Goal: Transaction & Acquisition: Purchase product/service

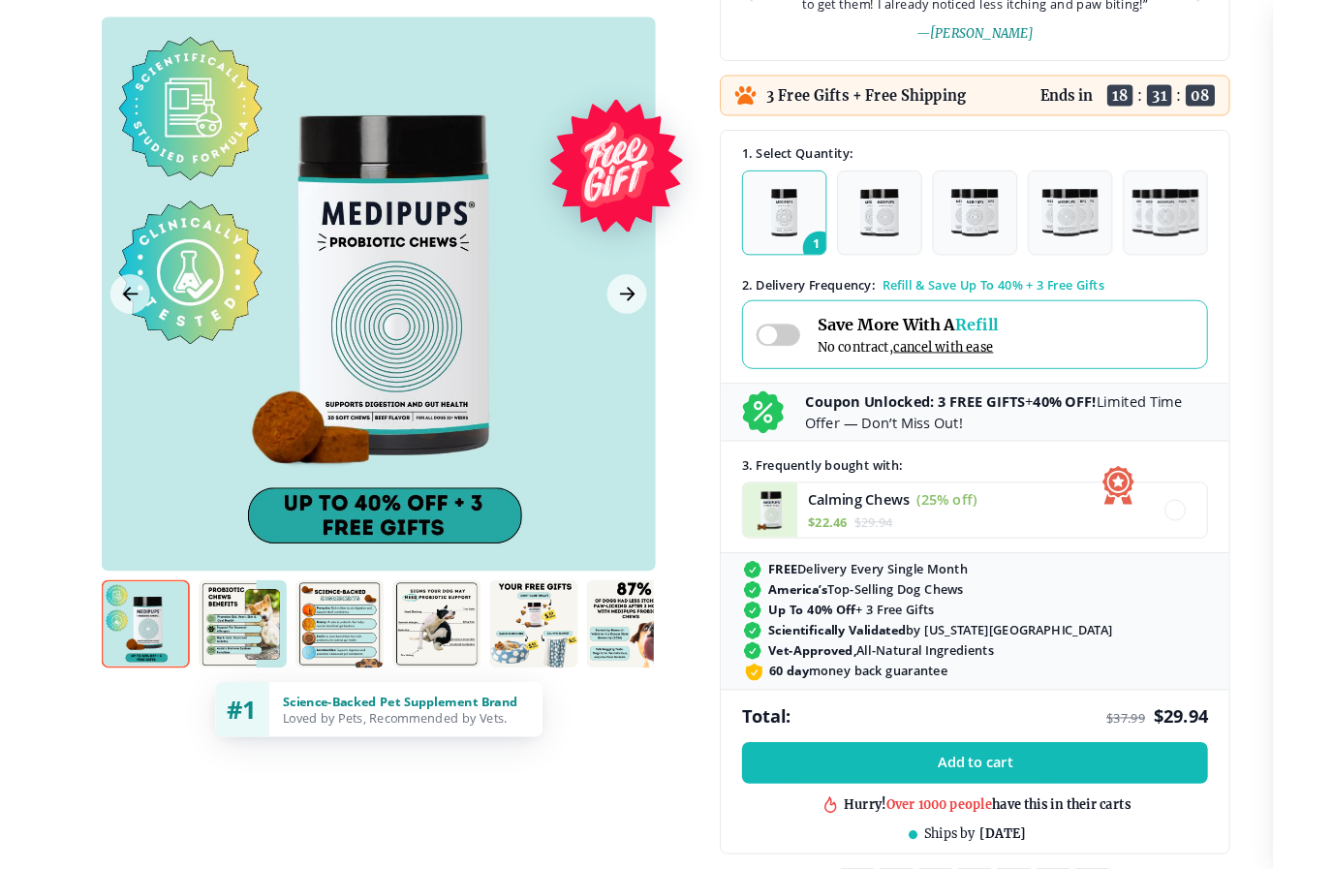
scroll to position [411, 0]
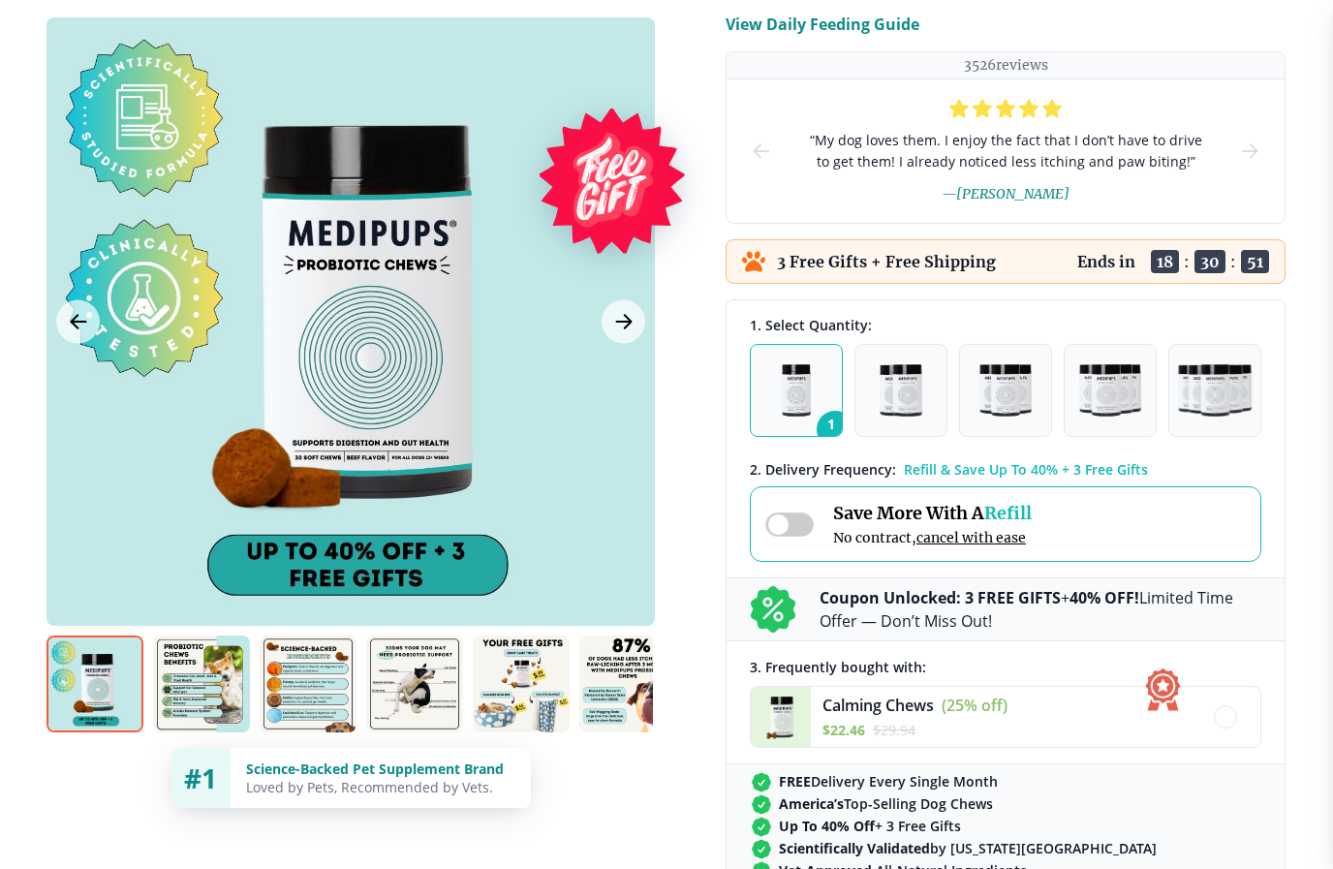
scroll to position [236, 0]
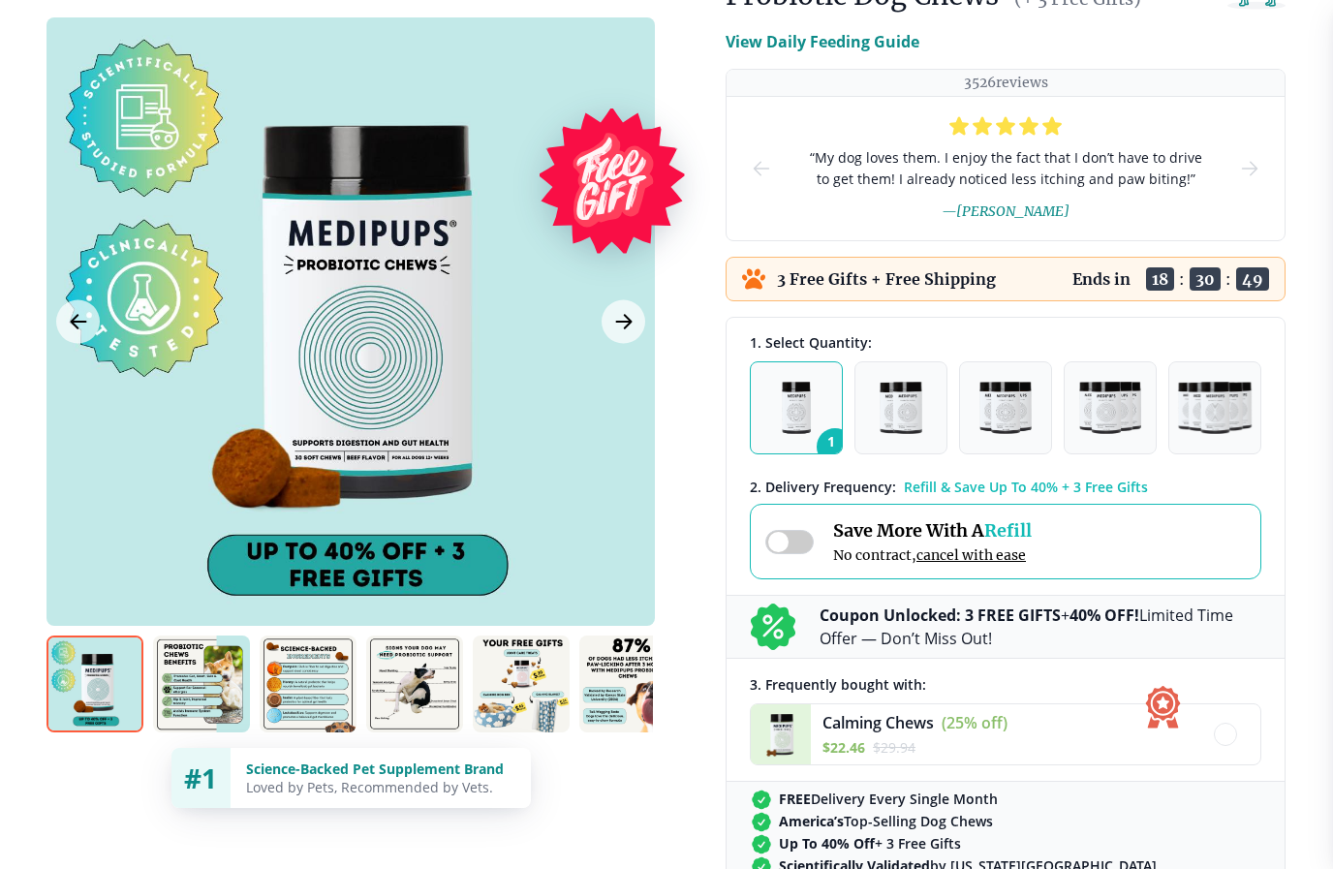
click at [909, 405] on img "button" at bounding box center [901, 408] width 43 height 52
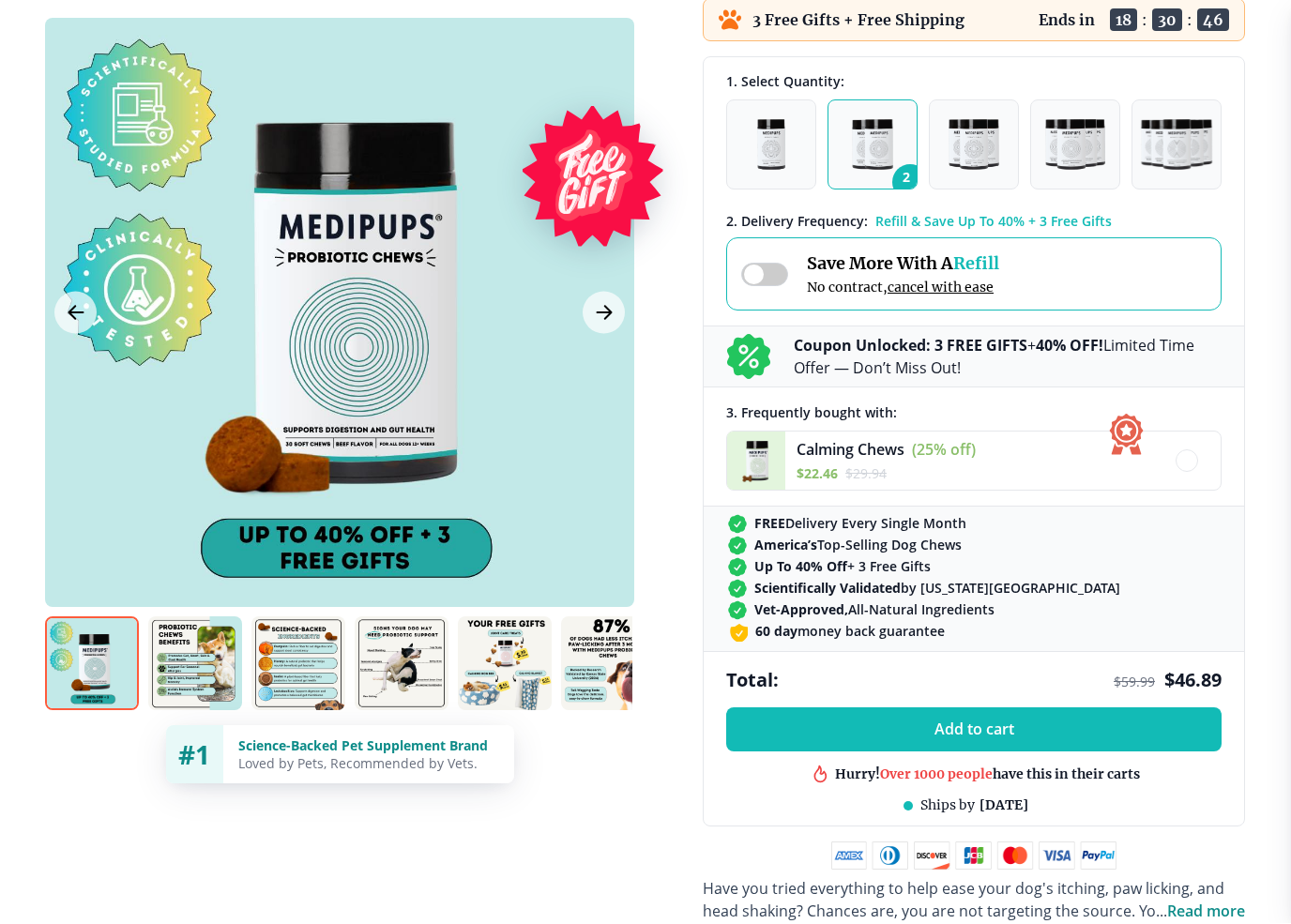
click at [967, 170] on img "button" at bounding box center [974, 145] width 50 height 50
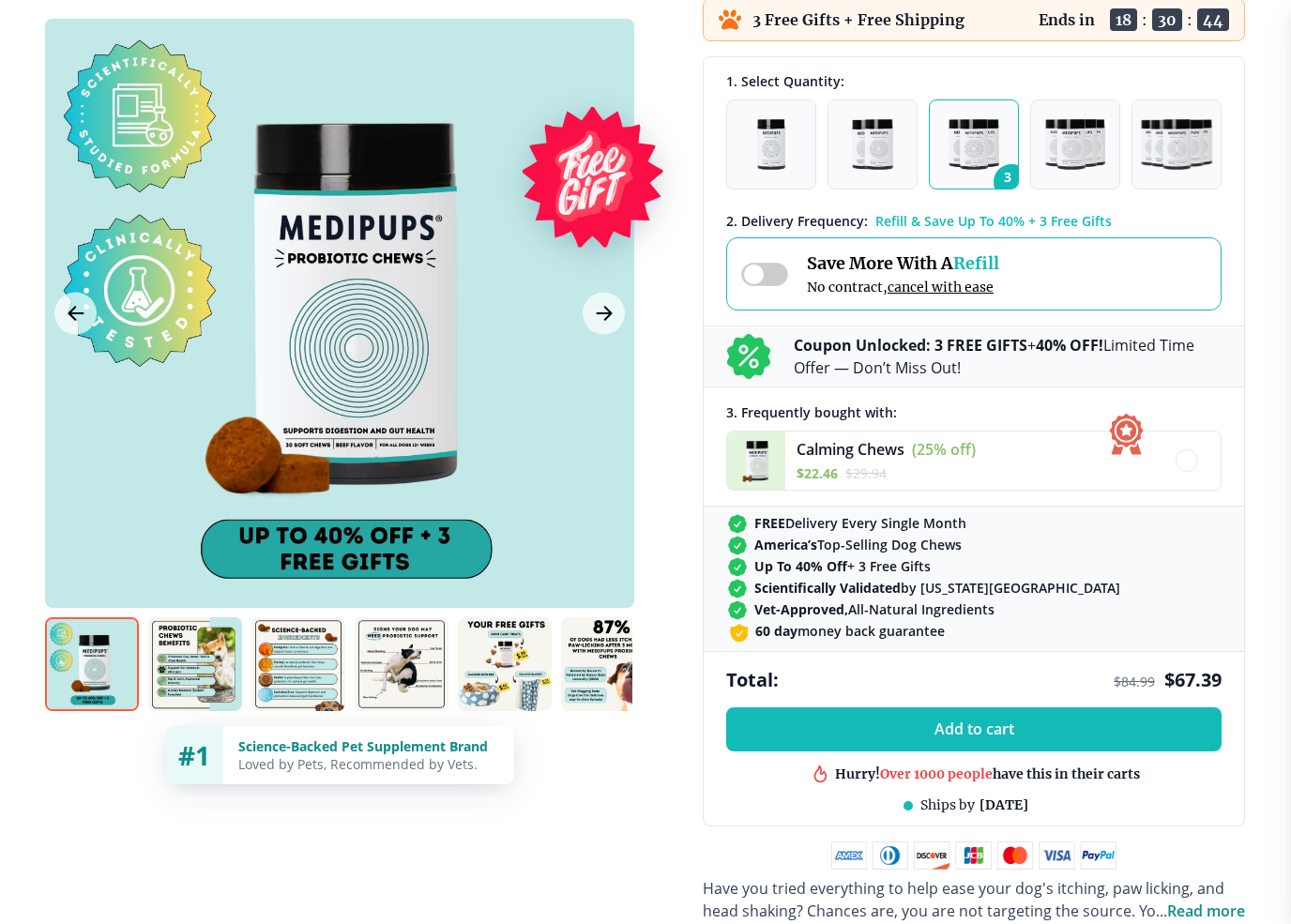
click at [1093, 163] on img "button" at bounding box center [1074, 144] width 59 height 50
click at [1189, 162] on img "button" at bounding box center [1177, 144] width 73 height 50
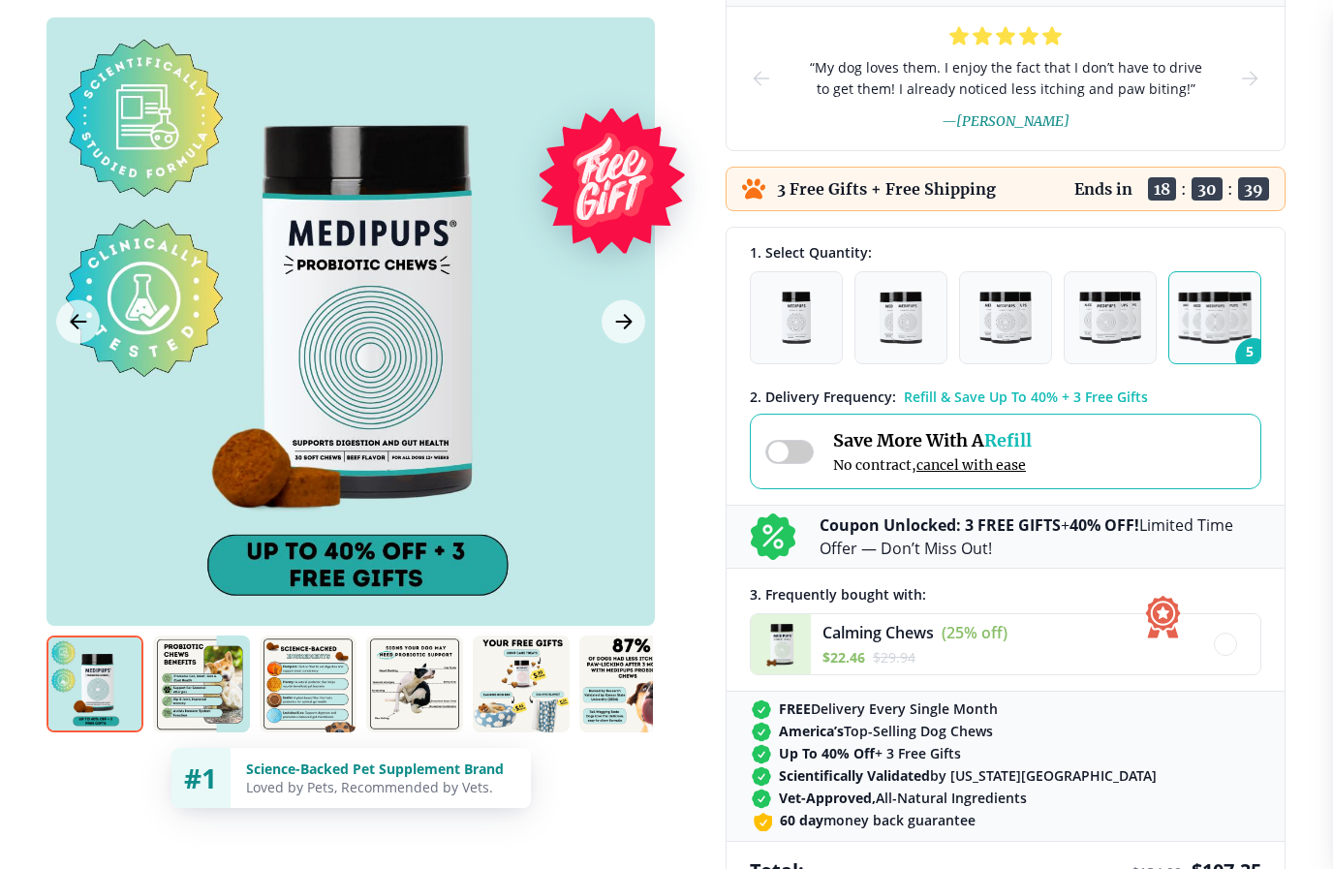
scroll to position [326, 0]
click at [836, 327] on button "1" at bounding box center [796, 318] width 93 height 93
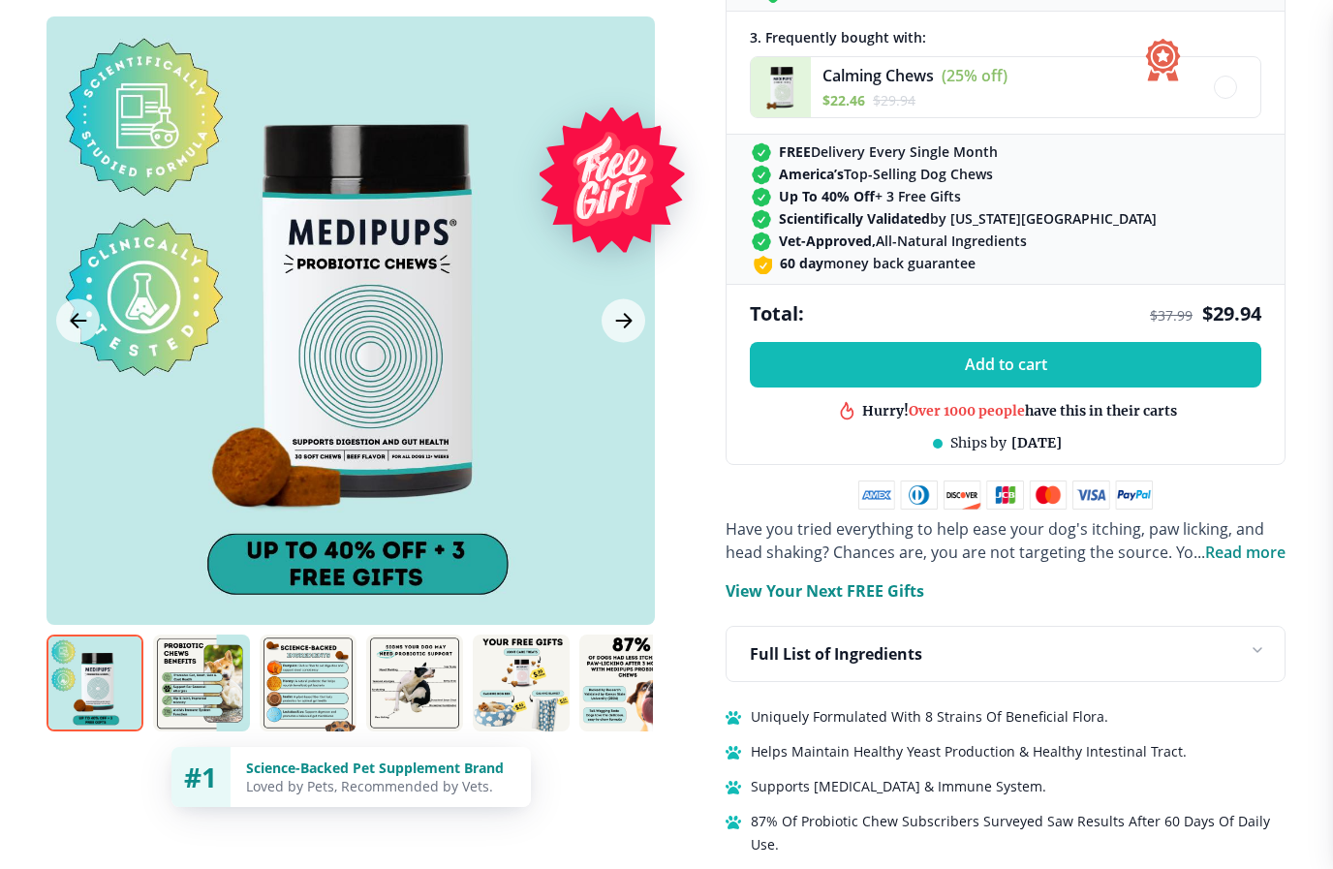
scroll to position [884, 0]
click at [224, 700] on img at bounding box center [201, 684] width 97 height 97
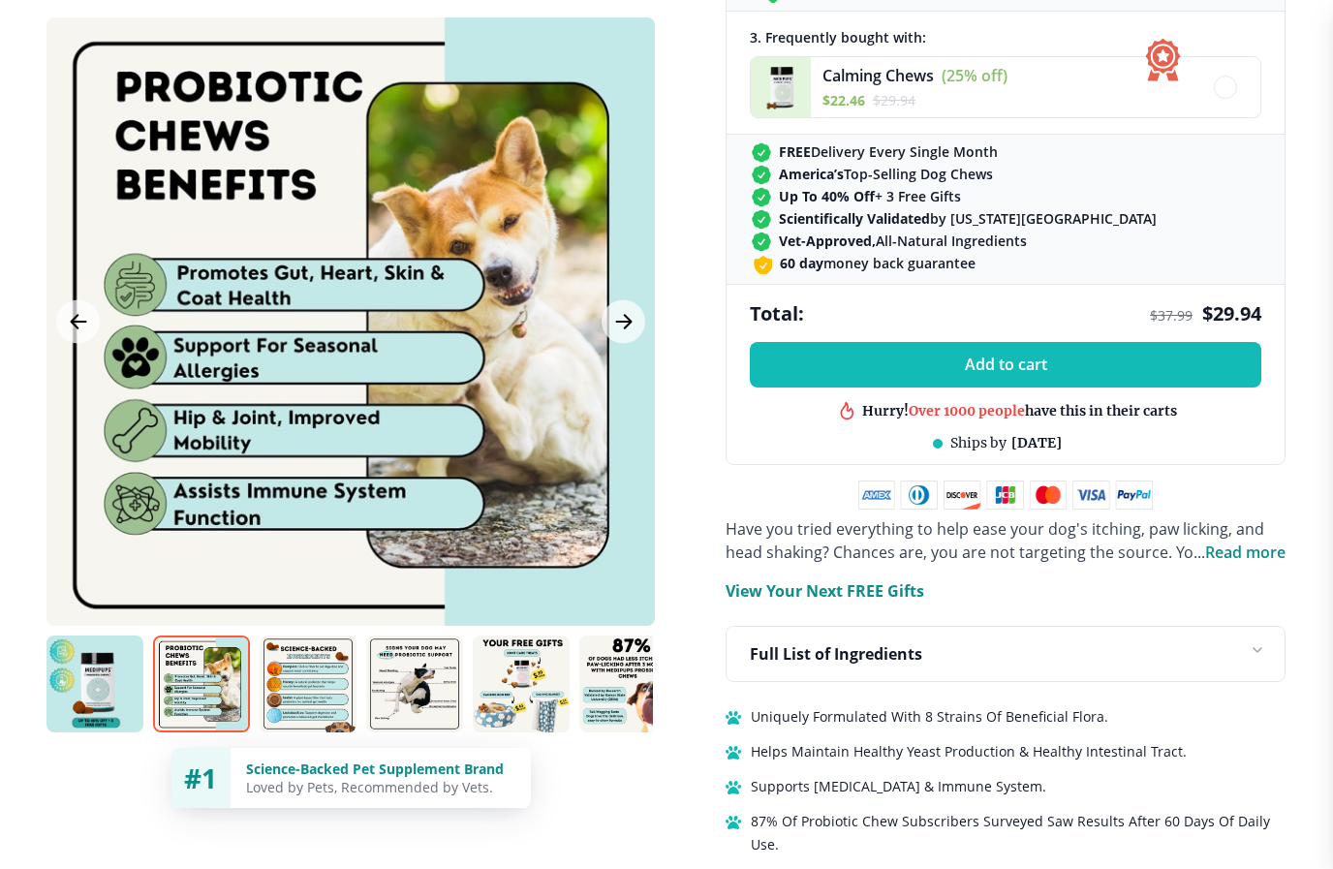
click at [328, 696] on img at bounding box center [308, 684] width 97 height 97
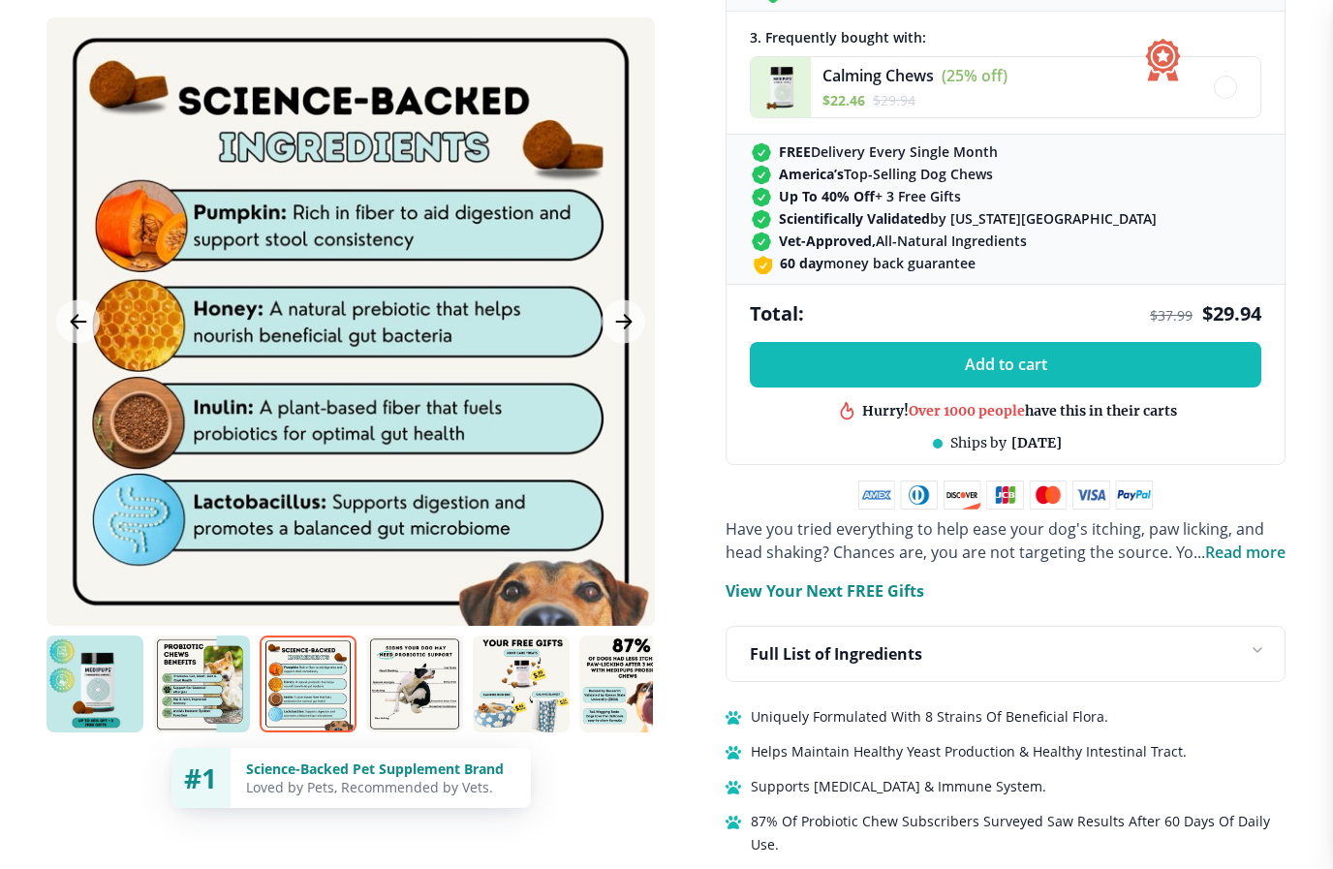
click at [443, 692] on img at bounding box center [414, 684] width 97 height 97
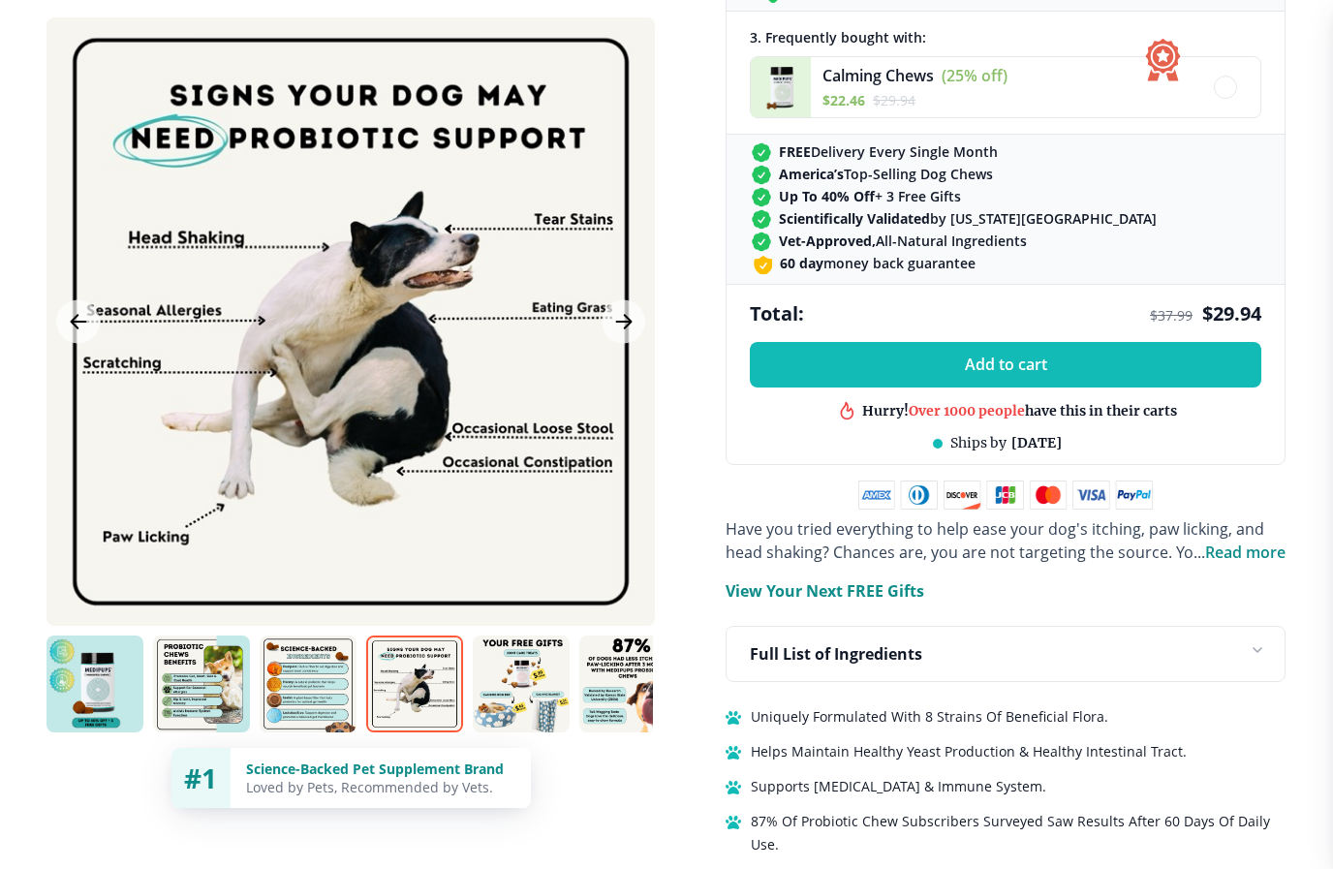
click at [541, 697] on img at bounding box center [521, 684] width 97 height 97
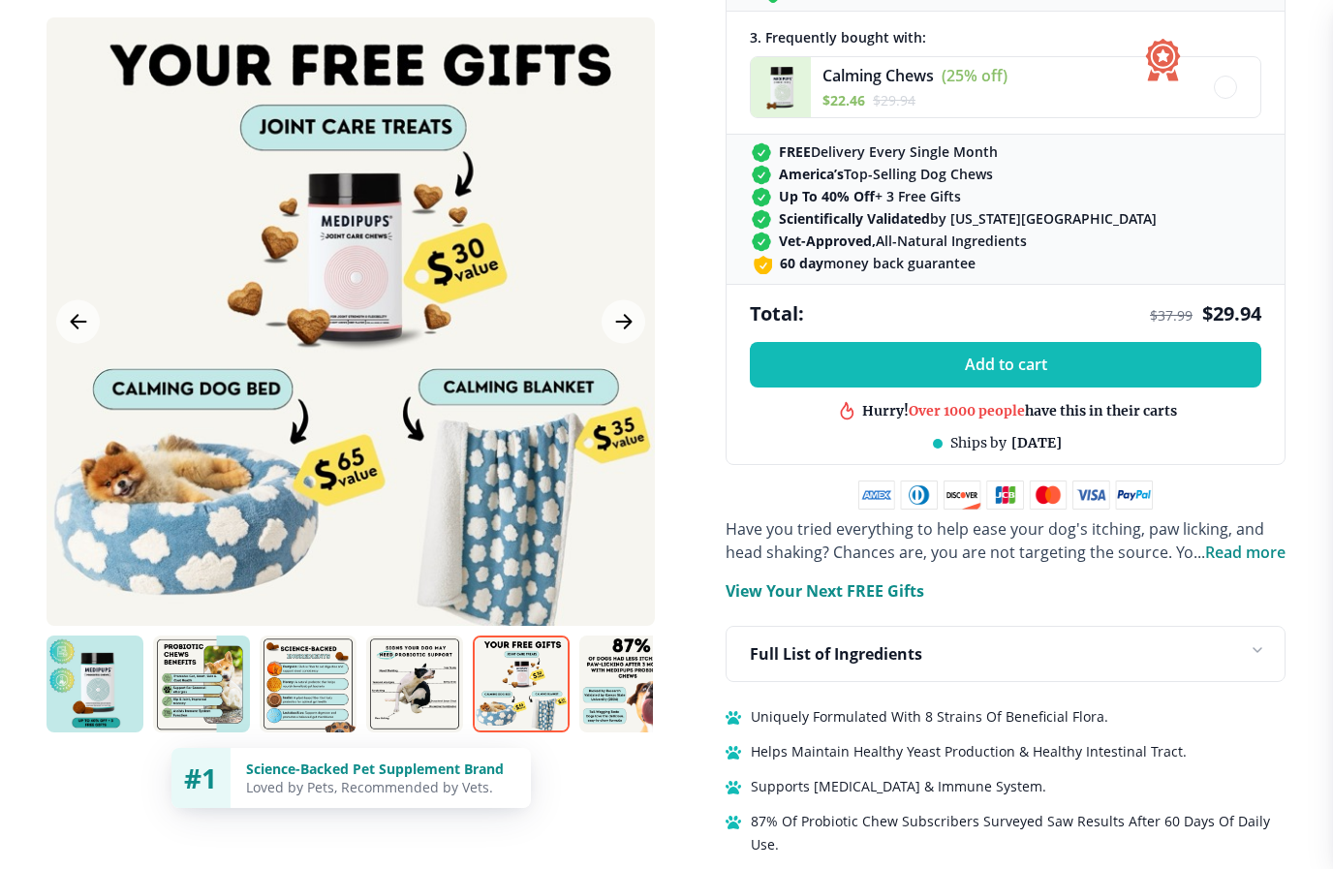
click at [635, 720] on img at bounding box center [627, 684] width 97 height 97
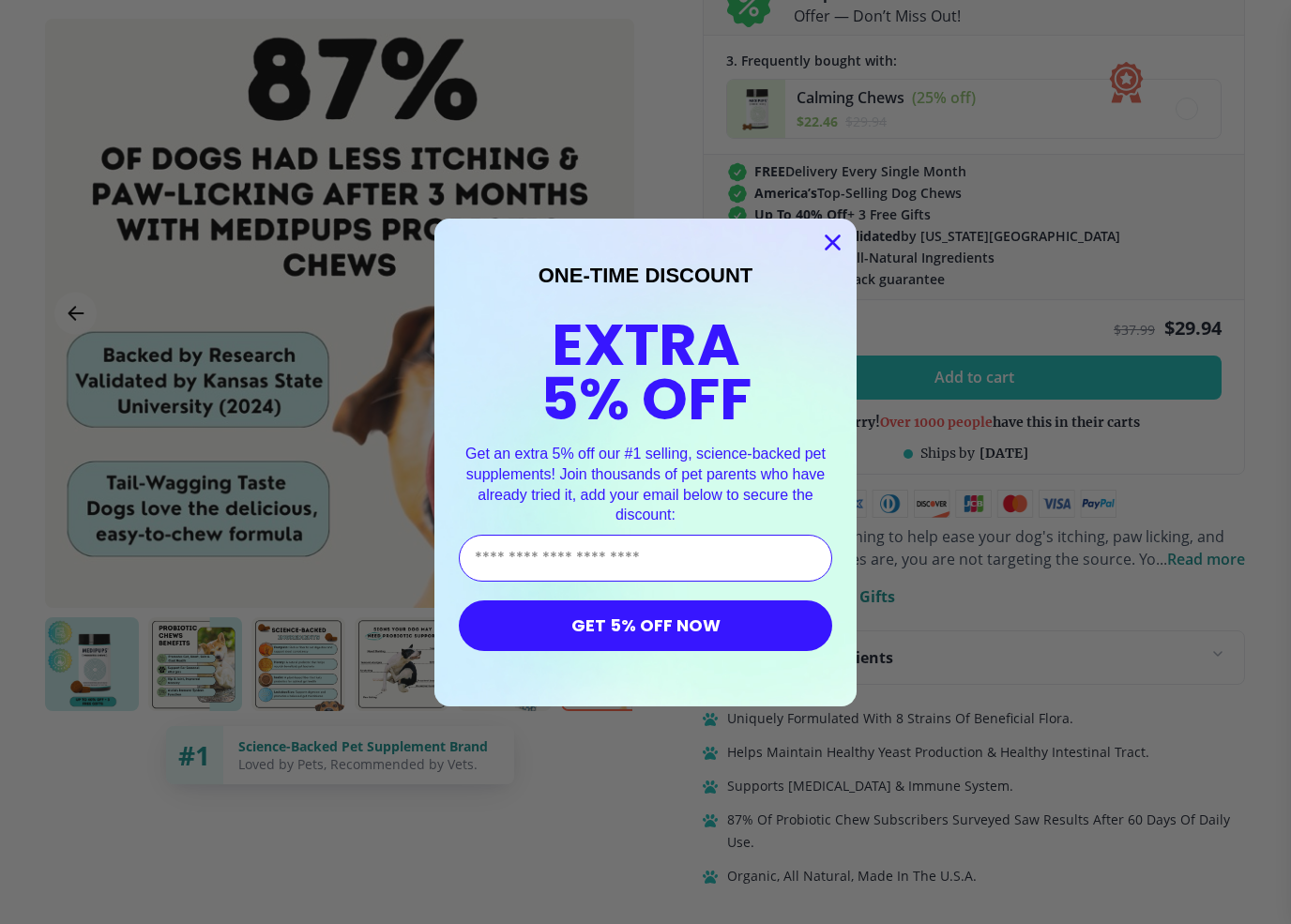
scroll to position [854, 0]
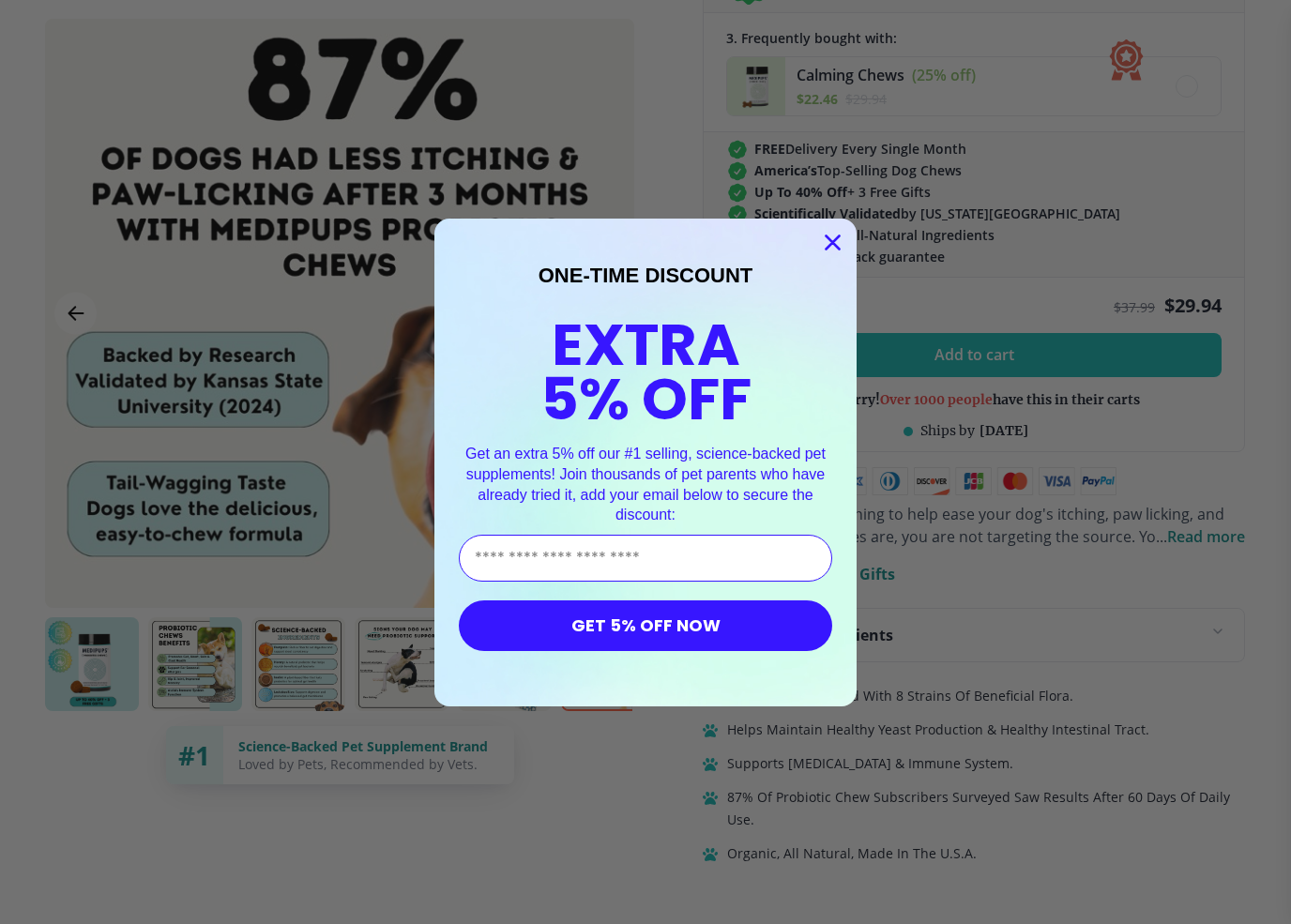
click at [834, 239] on icon "Close dialog" at bounding box center [834, 242] width 14 height 14
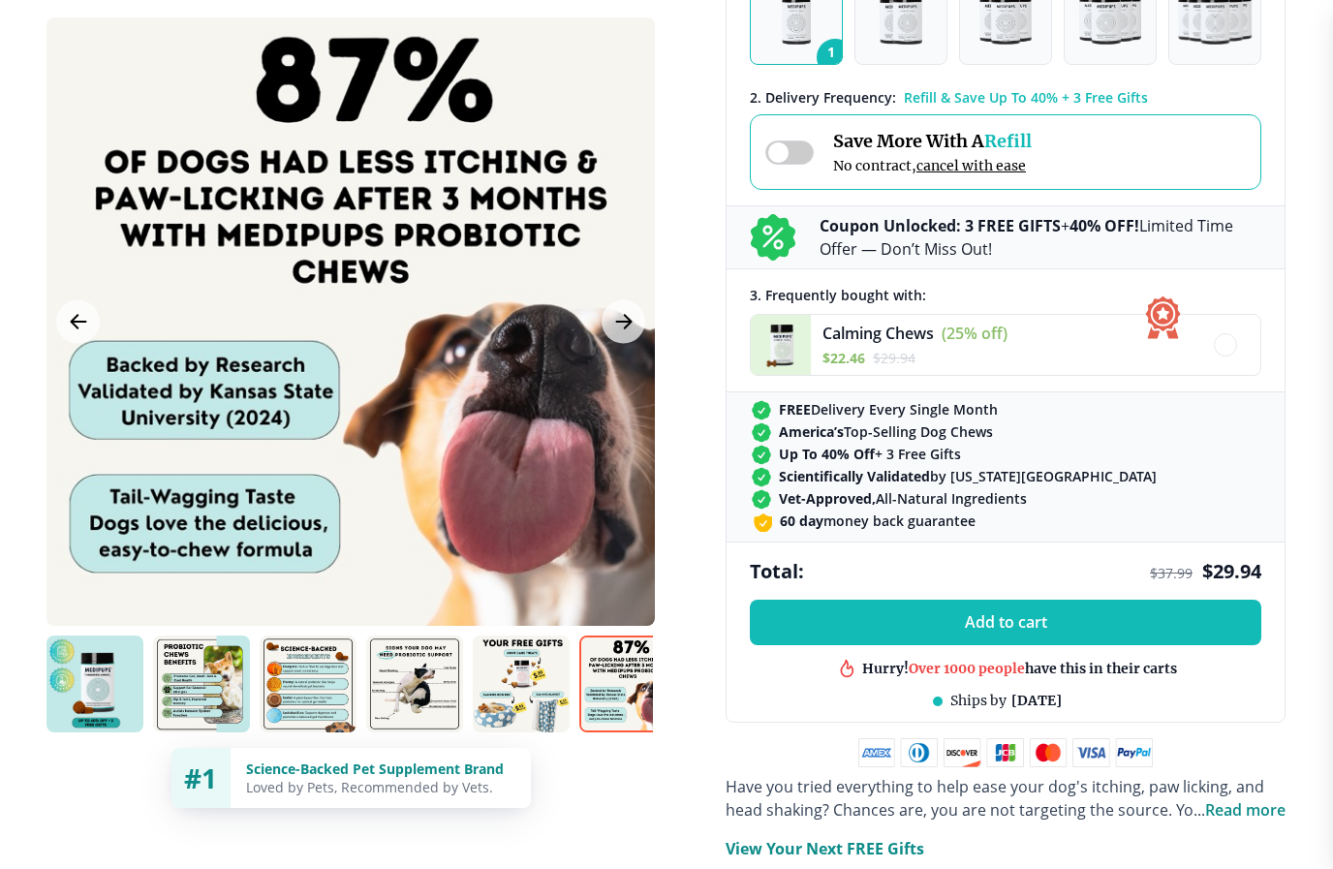
scroll to position [0, 0]
